Goal: Task Accomplishment & Management: Use online tool/utility

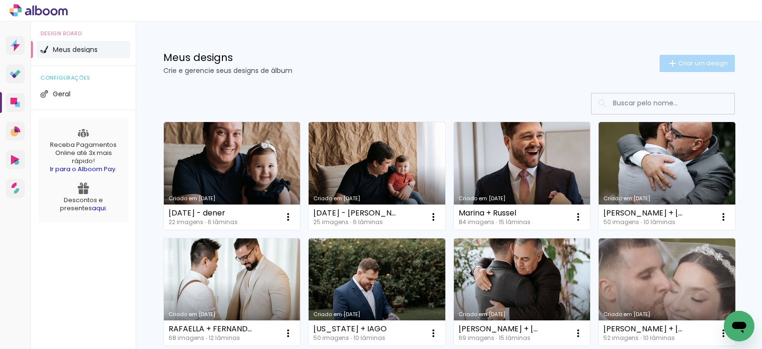
click at [695, 65] on span "Criar um design" at bounding box center [703, 63] width 50 height 6
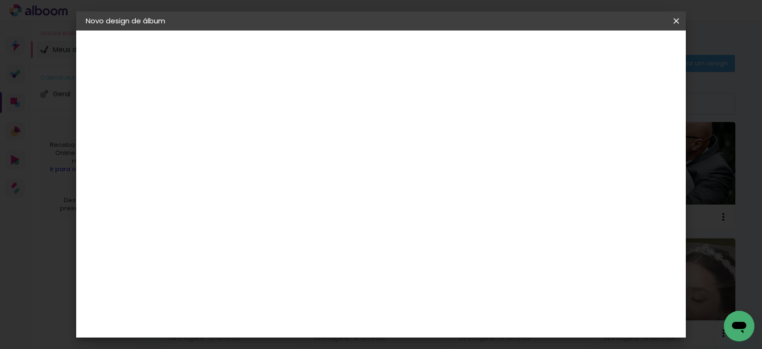
click at [241, 120] on input at bounding box center [241, 127] width 0 height 15
type input "Brenon + Noemi"
type paper-input "Brenon + Noemi"
click at [0, 0] on slot "Avançar" at bounding box center [0, 0] width 0 height 0
